Goal: Task Accomplishment & Management: Manage account settings

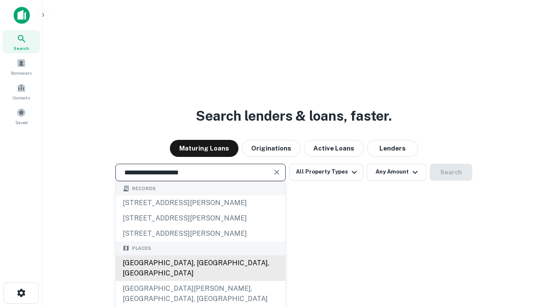
click at [200, 281] on div "[GEOGRAPHIC_DATA], [GEOGRAPHIC_DATA], [GEOGRAPHIC_DATA]" at bounding box center [200, 268] width 169 height 26
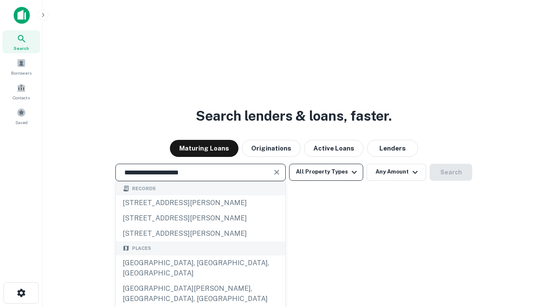
type input "**********"
click at [326, 172] on button "All Property Types" at bounding box center [326, 171] width 74 height 17
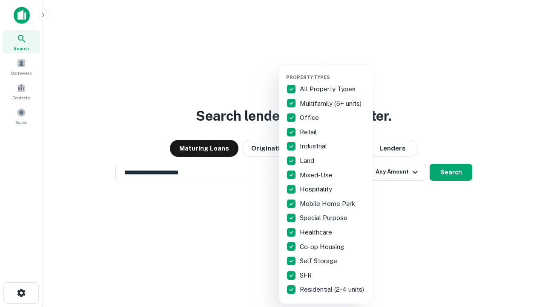
click at [333, 72] on button "button" at bounding box center [333, 72] width 94 height 0
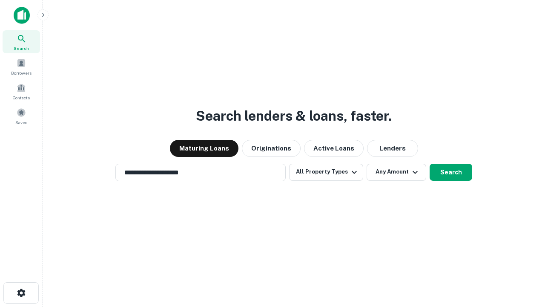
scroll to position [5, 103]
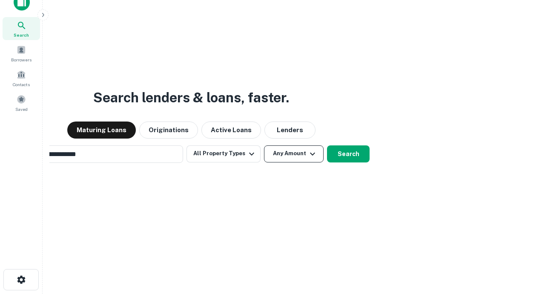
click at [264, 145] on button "Any Amount" at bounding box center [294, 153] width 60 height 17
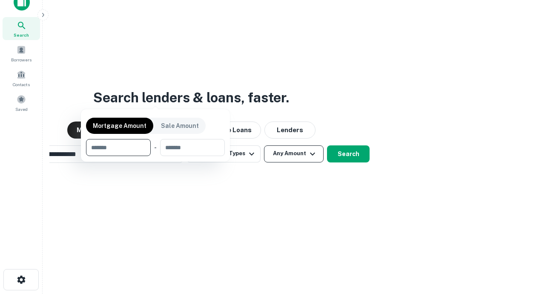
scroll to position [14, 0]
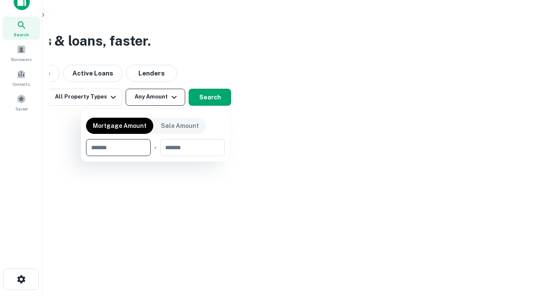
type input "*******"
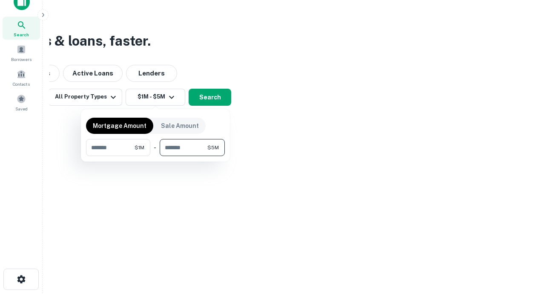
type input "*******"
click at [155, 156] on button "button" at bounding box center [155, 156] width 139 height 0
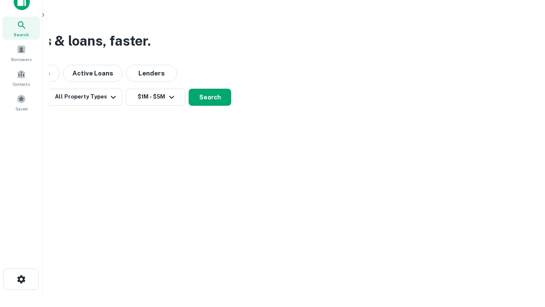
scroll to position [5, 157]
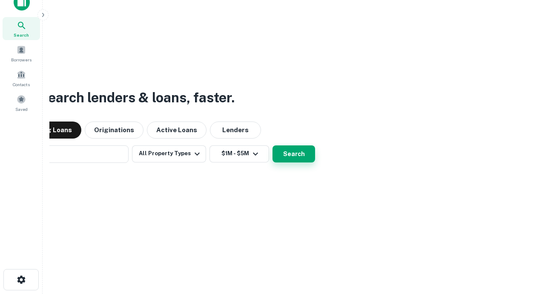
click at [272, 145] on button "Search" at bounding box center [293, 153] width 43 height 17
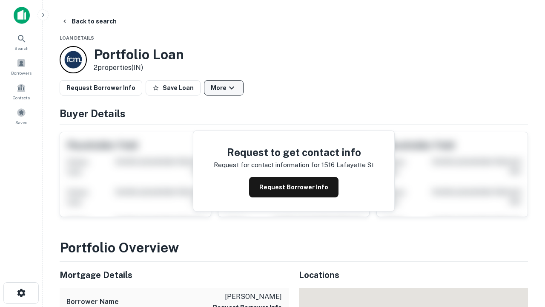
click at [224, 88] on button "More" at bounding box center [224, 87] width 40 height 15
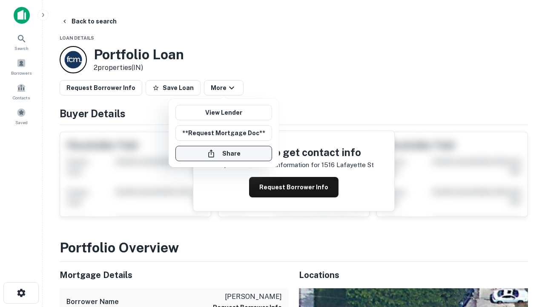
click at [224, 153] on button "Share" at bounding box center [223, 153] width 97 height 15
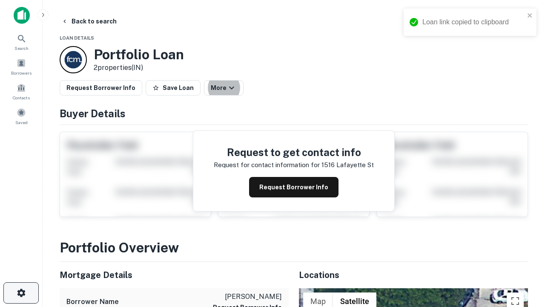
click at [21, 292] on icon "button" at bounding box center [21, 292] width 10 height 10
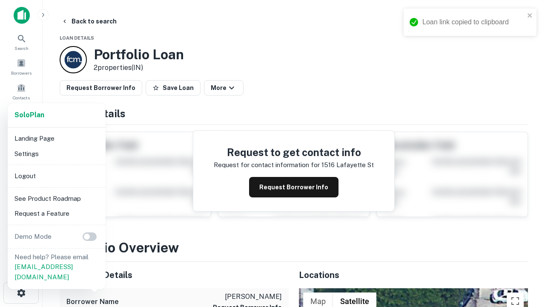
click at [56, 175] on li "Logout" at bounding box center [56, 175] width 91 height 15
